Goal: Task Accomplishment & Management: Complete application form

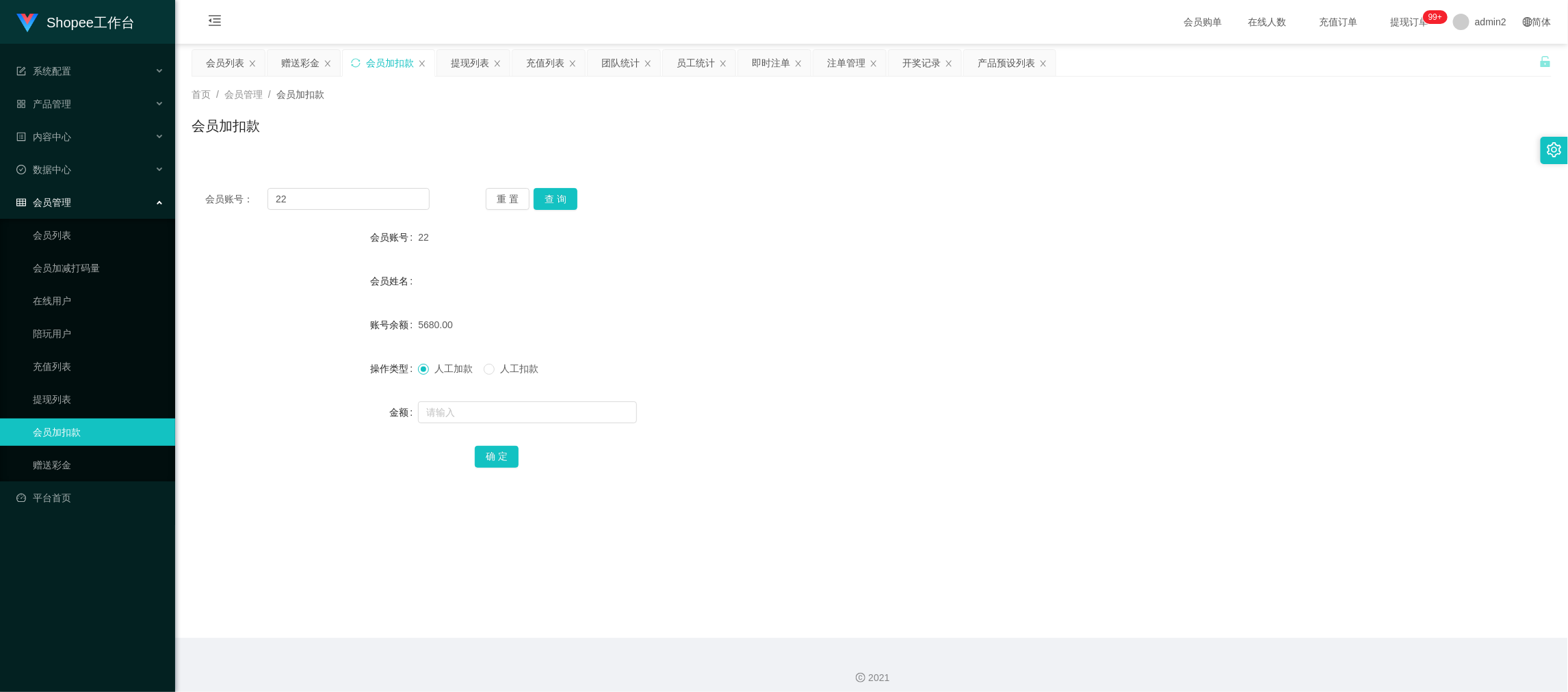
click at [368, 53] on div "会员加扣款" at bounding box center [389, 63] width 48 height 26
click at [361, 200] on input "22" at bounding box center [348, 199] width 162 height 22
drag, startPoint x: 361, startPoint y: 200, endPoint x: 508, endPoint y: 203, distance: 147.0
click at [361, 200] on input "22" at bounding box center [348, 199] width 162 height 22
paste input "8888"
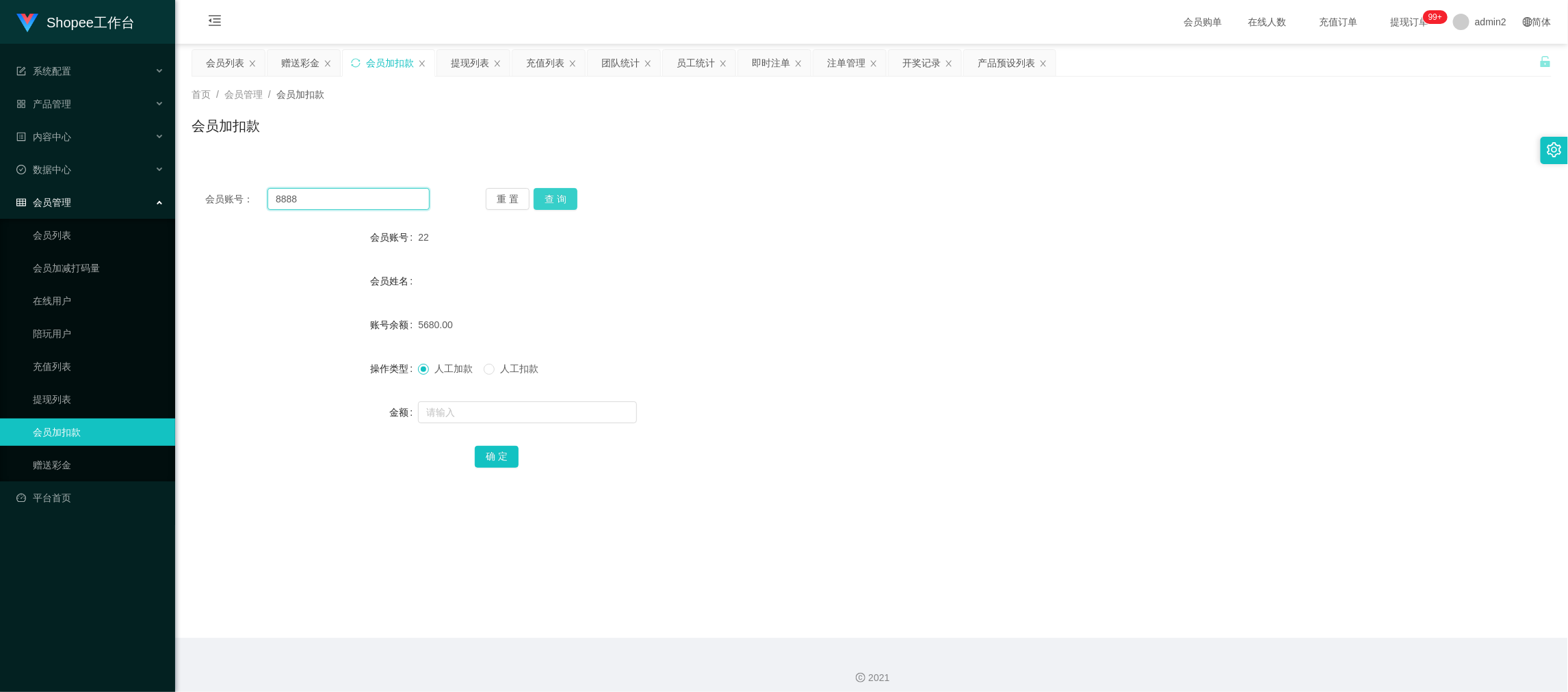
type input "8888"
click at [565, 196] on button "查 询" at bounding box center [555, 199] width 44 height 22
click at [571, 417] on input "text" at bounding box center [527, 412] width 219 height 22
type input "115"
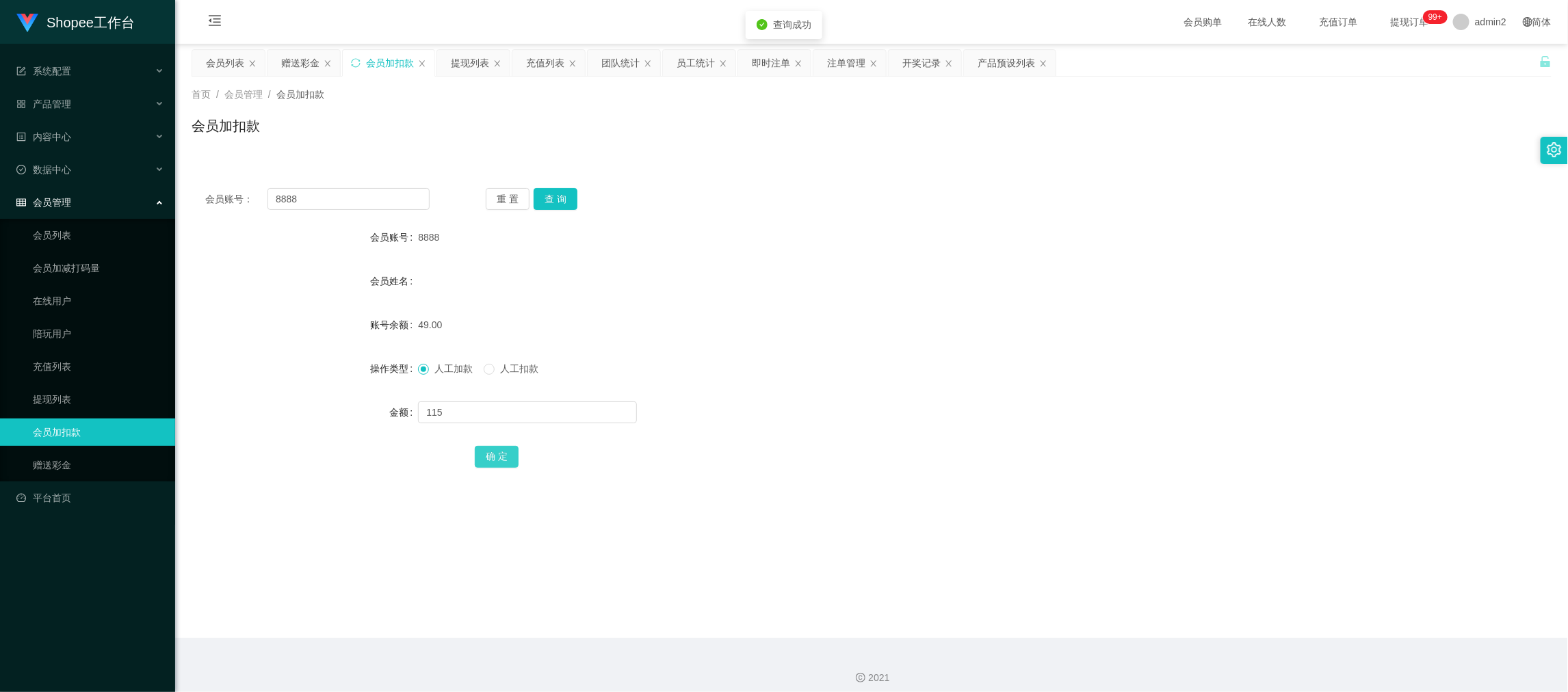
click at [485, 455] on button "确 定" at bounding box center [496, 456] width 44 height 22
click at [287, 60] on div "赠送彩金" at bounding box center [300, 63] width 38 height 26
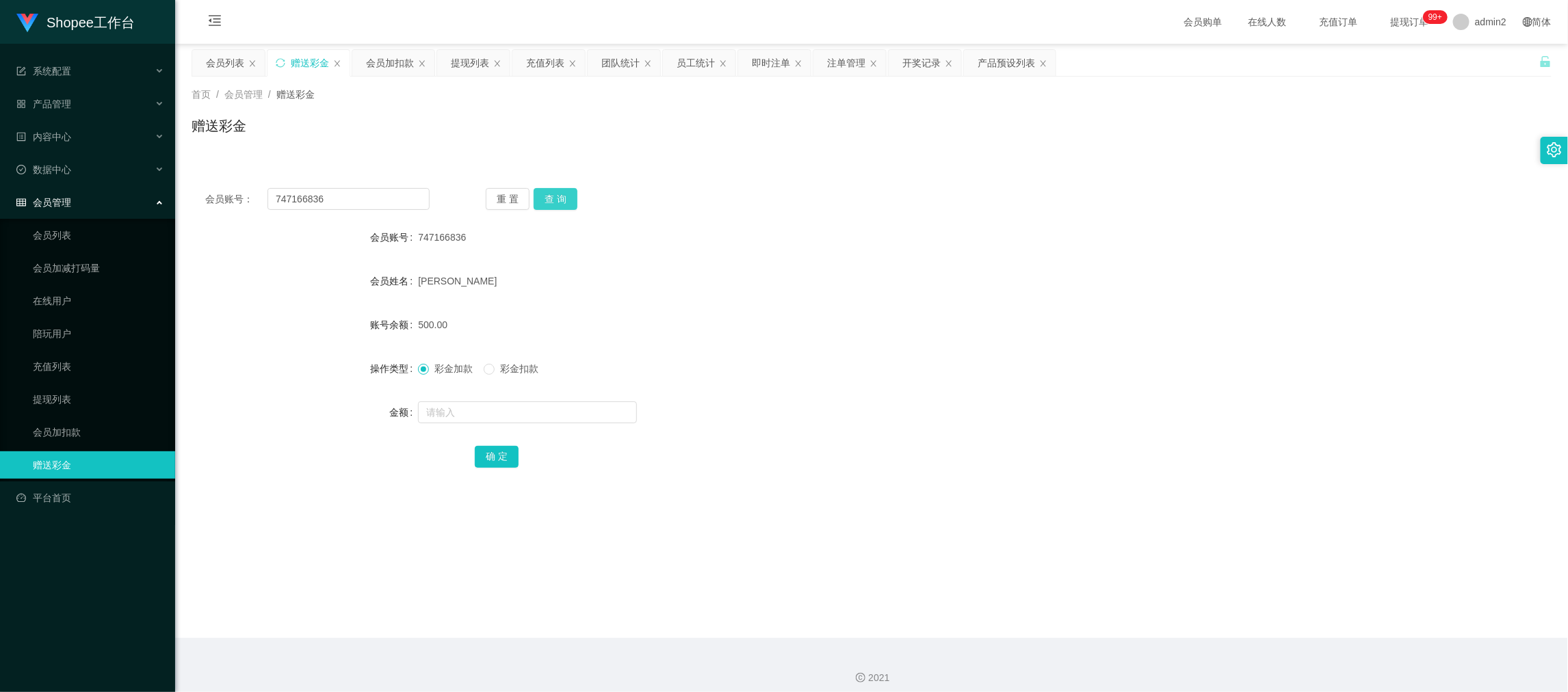
click at [363, 195] on div "会员账号： 747166836 重 置 查 询" at bounding box center [871, 199] width 1360 height 22
drag, startPoint x: 363, startPoint y: 195, endPoint x: 388, endPoint y: 197, distance: 25.1
click at [363, 195] on input "747166836" at bounding box center [348, 199] width 162 height 22
click at [540, 194] on button "查 询" at bounding box center [555, 199] width 44 height 22
click at [587, 411] on input "text" at bounding box center [527, 412] width 219 height 22
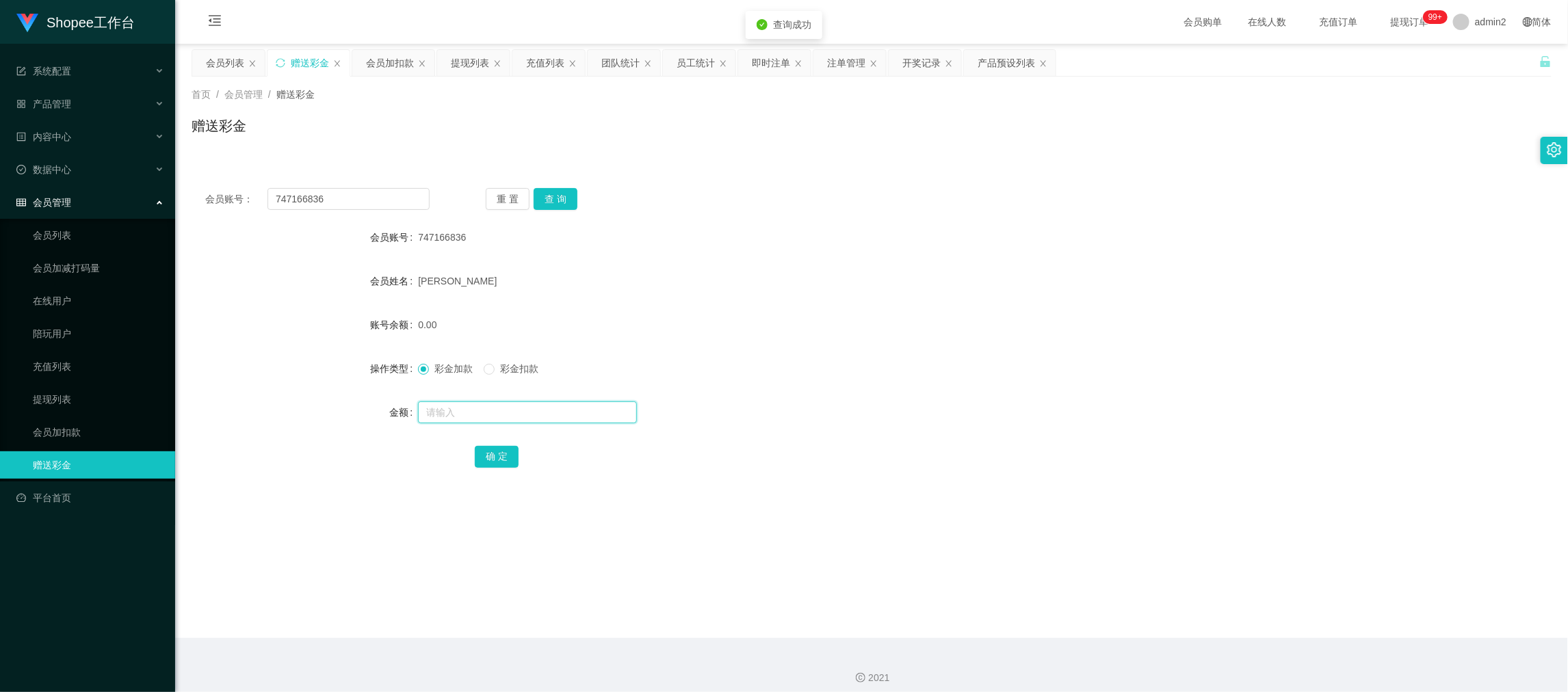
click at [587, 411] on input "text" at bounding box center [527, 412] width 219 height 22
type input "1000"
click at [498, 453] on button "确 定" at bounding box center [496, 456] width 44 height 22
click at [830, 380] on div "彩金加款 彩金扣款" at bounding box center [814, 368] width 793 height 27
